Goal: Task Accomplishment & Management: Manage account settings

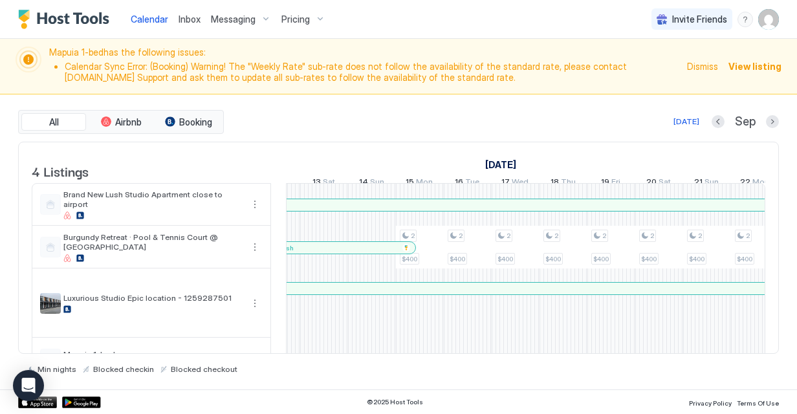
scroll to position [0, 1056]
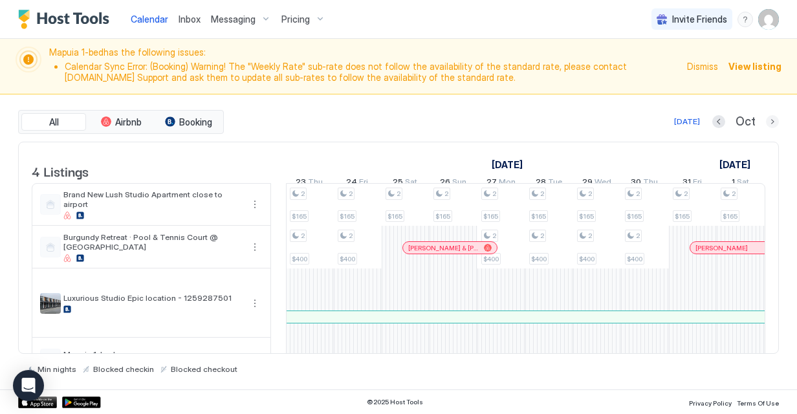
click at [772, 120] on button "Next month" at bounding box center [772, 121] width 13 height 13
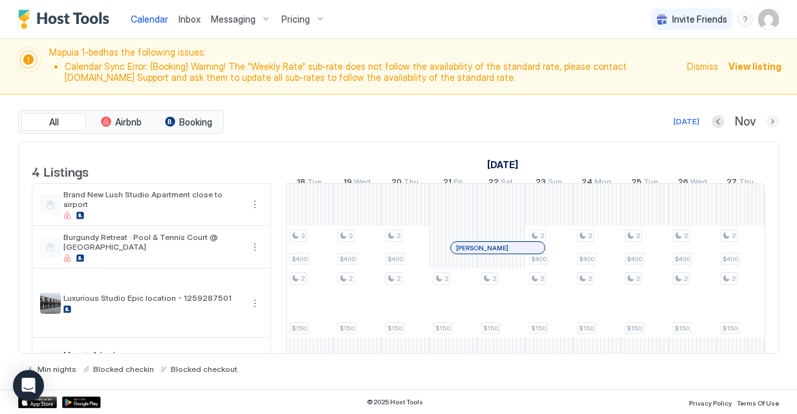
click at [772, 120] on button "Next month" at bounding box center [772, 121] width 13 height 13
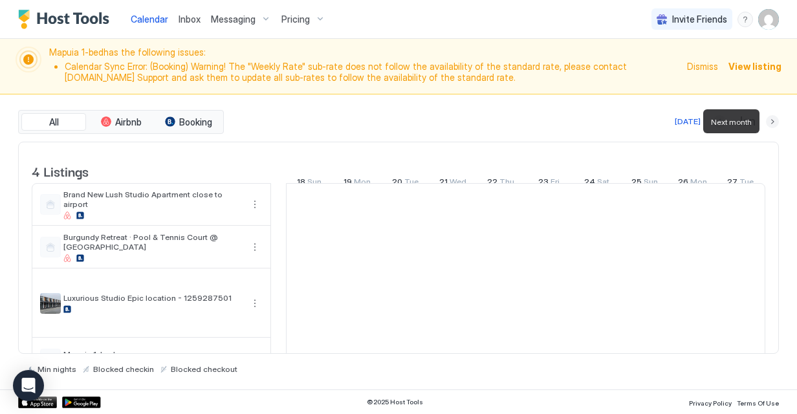
click at [772, 120] on button "Next month" at bounding box center [772, 121] width 13 height 13
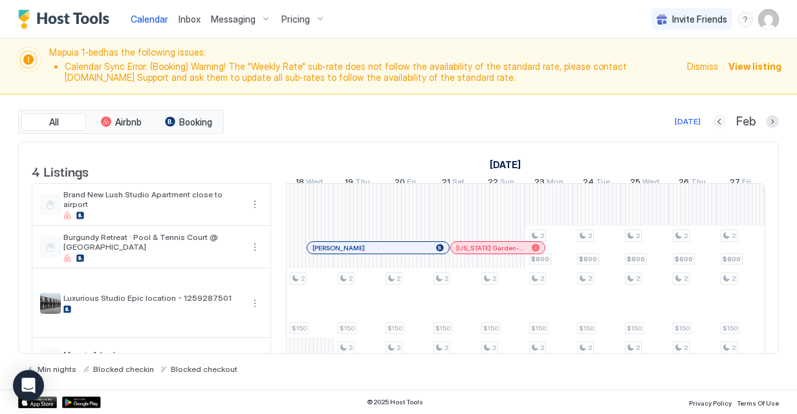
click at [725, 122] on button "Previous month" at bounding box center [719, 121] width 13 height 13
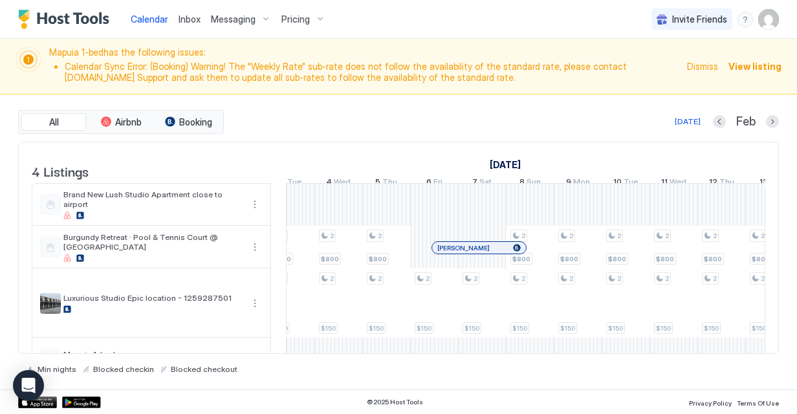
scroll to position [0, 1338]
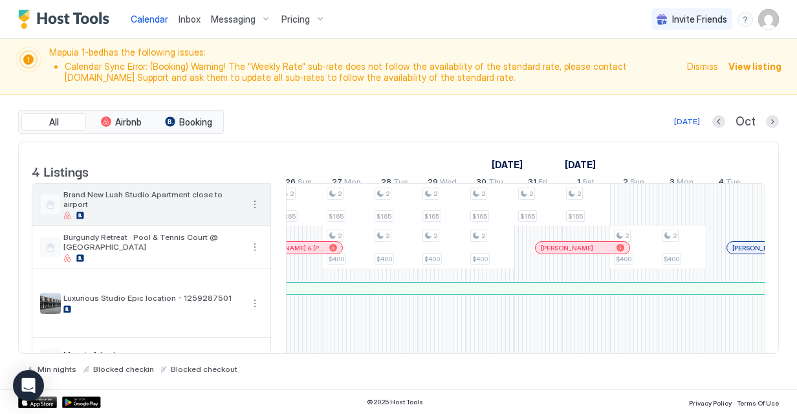
click at [256, 212] on button "More options" at bounding box center [255, 205] width 16 height 16
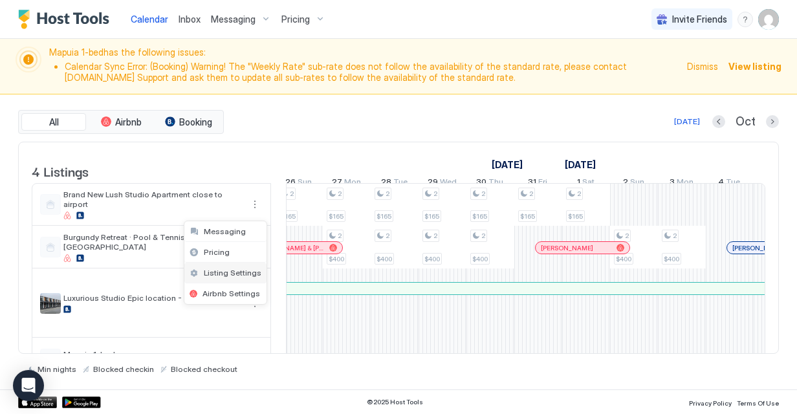
click at [233, 269] on span "Listing Settings" at bounding box center [233, 273] width 58 height 10
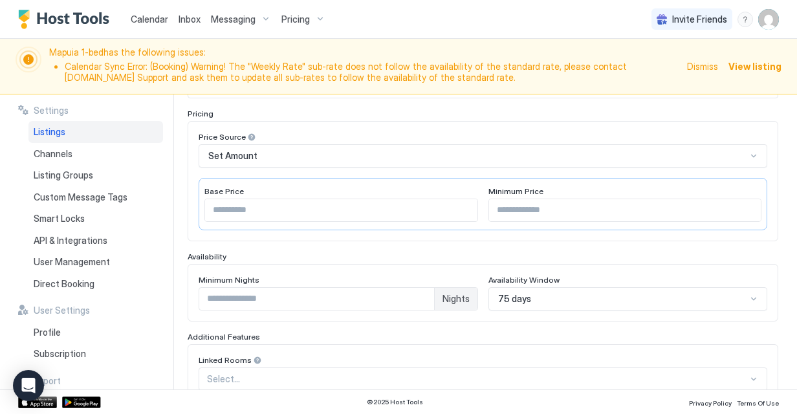
click at [743, 296] on div "Enable Listing Listing Nickname Pricing Price Source Set Amount Base Price *** …" at bounding box center [483, 331] width 590 height 585
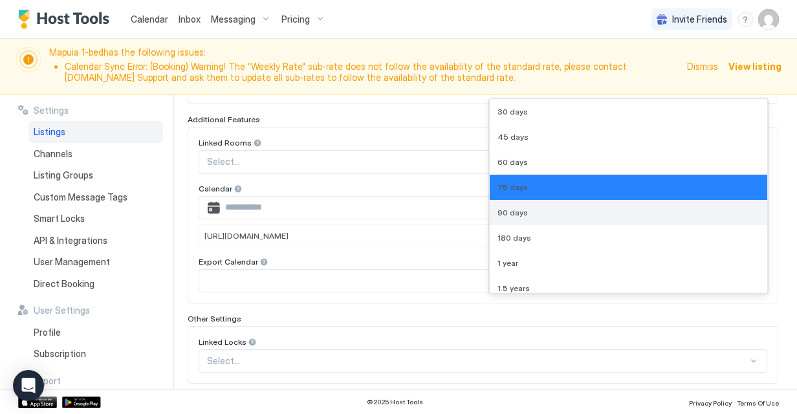
click at [678, 213] on div "90 days" at bounding box center [628, 213] width 263 height 10
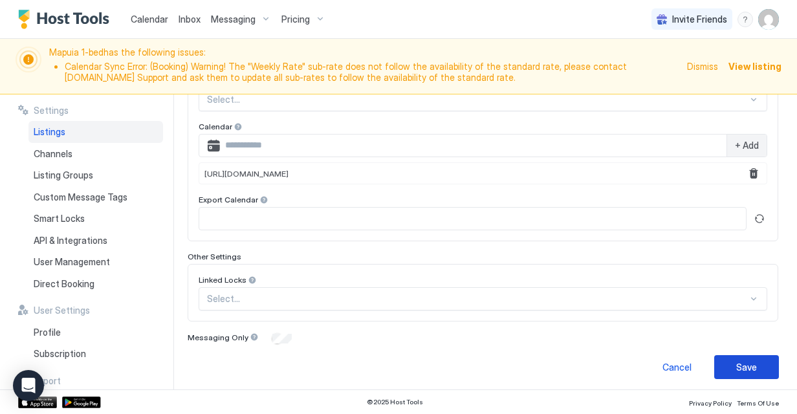
click at [753, 359] on button "Save" at bounding box center [746, 367] width 65 height 24
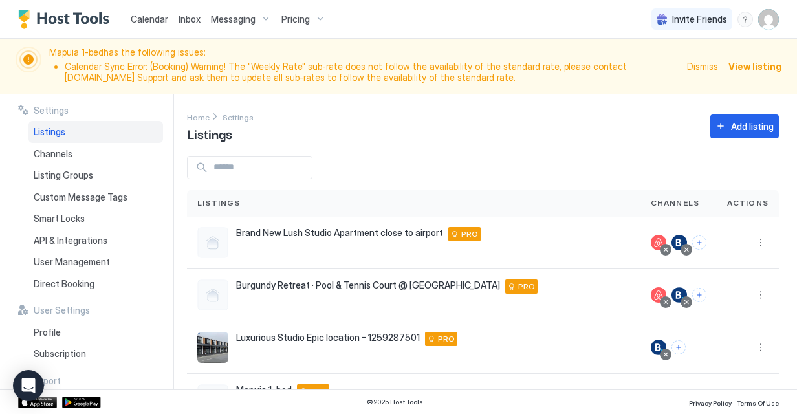
click at [162, 25] on link "Calendar" at bounding box center [150, 19] width 38 height 14
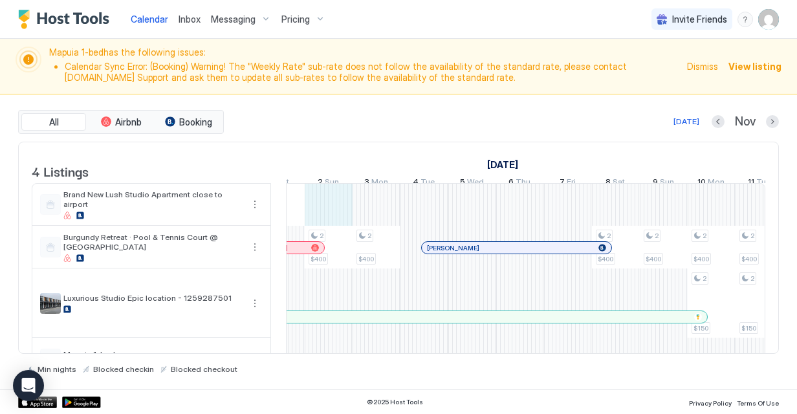
click at [330, 213] on div "2 $400 2 $400 2 $400 2 $400 2 $400 2 $400 2 $400 2 $400 2 $400 2 $400 2 $400 2 …" at bounding box center [65, 282] width 2392 height 197
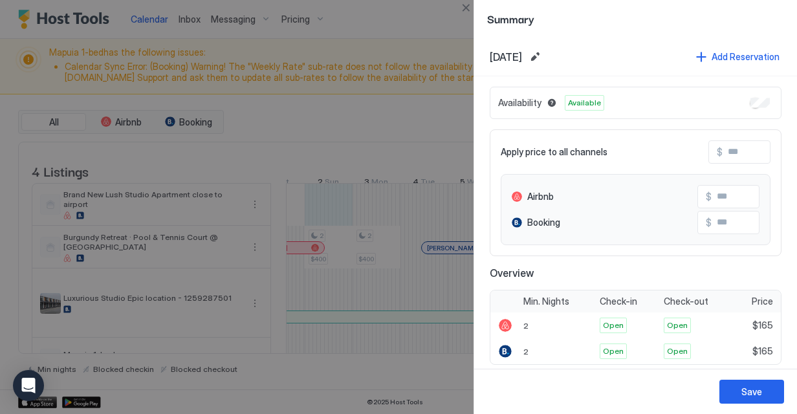
click at [362, 217] on div at bounding box center [398, 207] width 797 height 414
click at [462, 8] on button "Close" at bounding box center [466, 8] width 16 height 16
